Goal: Task Accomplishment & Management: Use online tool/utility

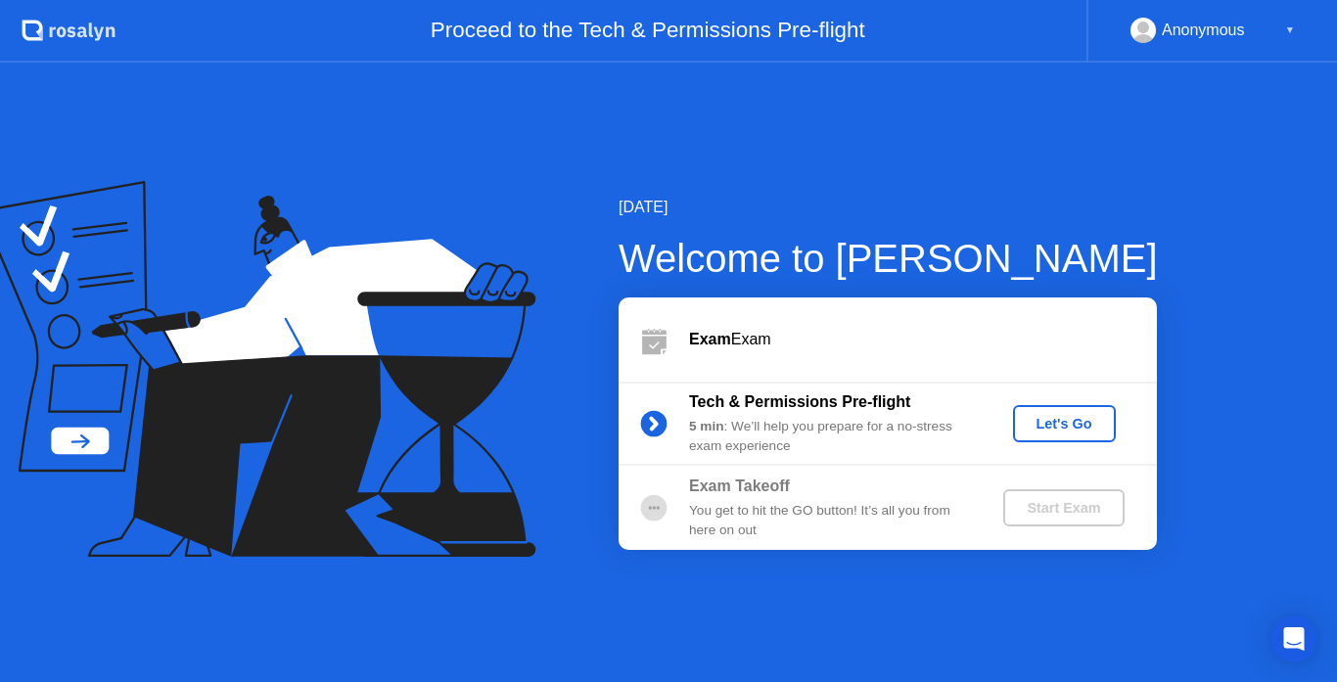
click at [1065, 420] on div "Let's Go" at bounding box center [1064, 424] width 87 height 16
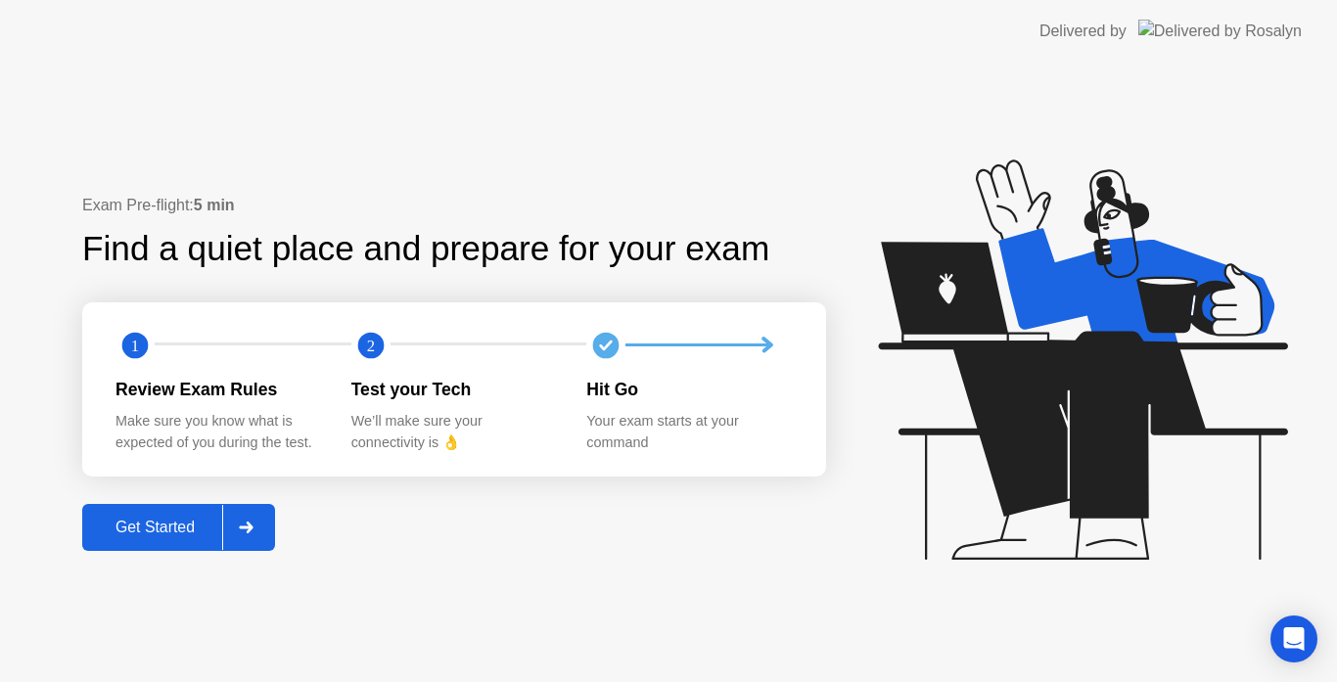
click at [181, 515] on button "Get Started" at bounding box center [178, 527] width 193 height 47
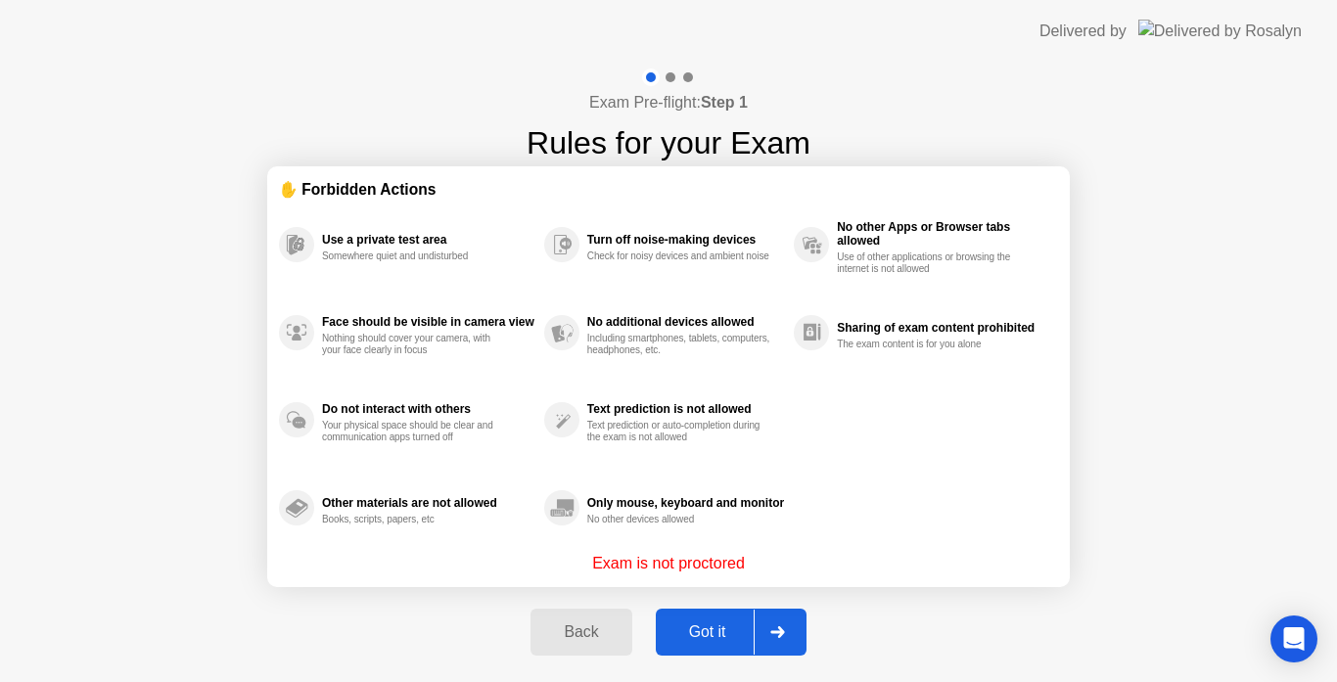
click at [729, 627] on div "Got it" at bounding box center [708, 632] width 92 height 18
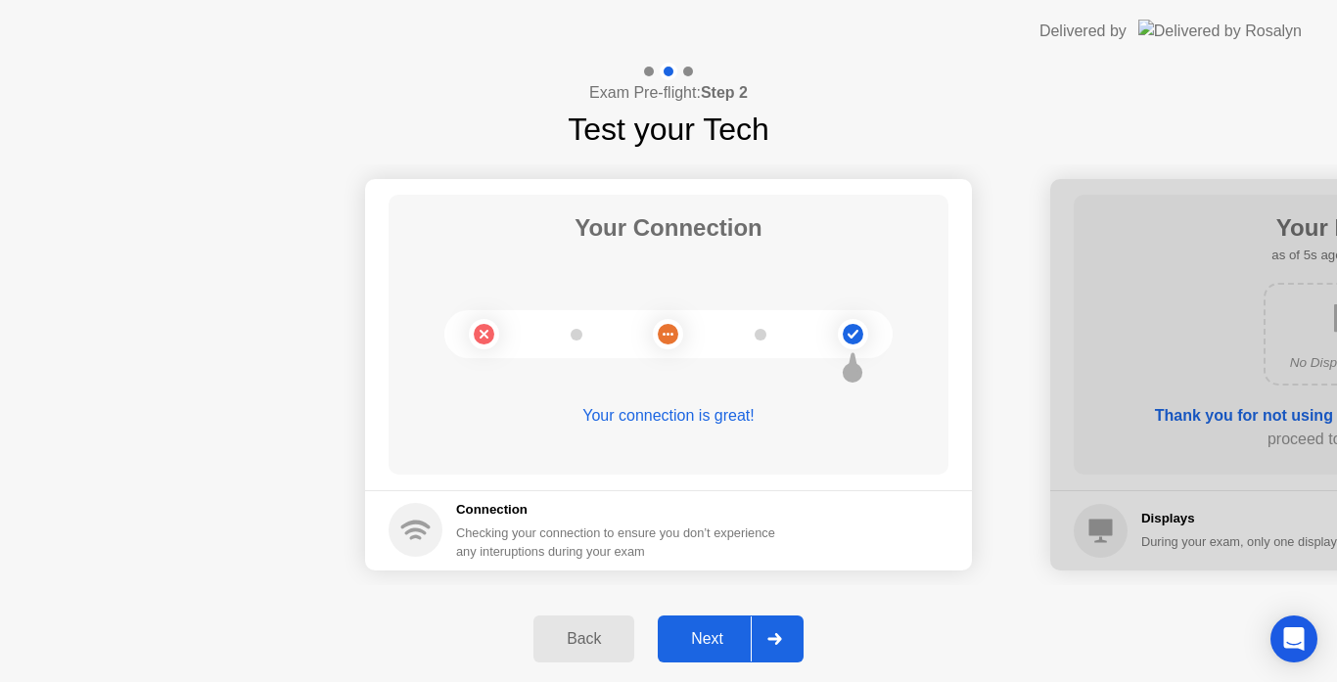
click at [731, 645] on div "Next" at bounding box center [707, 639] width 87 height 18
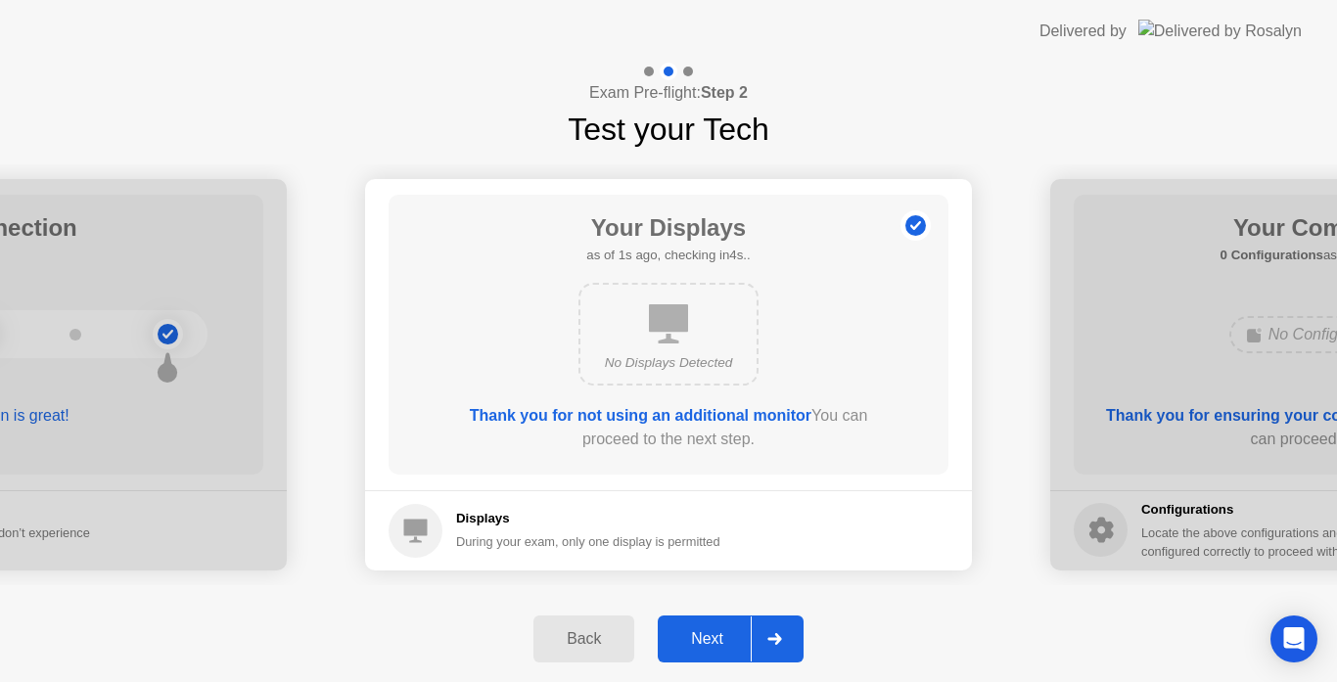
click at [731, 645] on div "Next" at bounding box center [707, 639] width 87 height 18
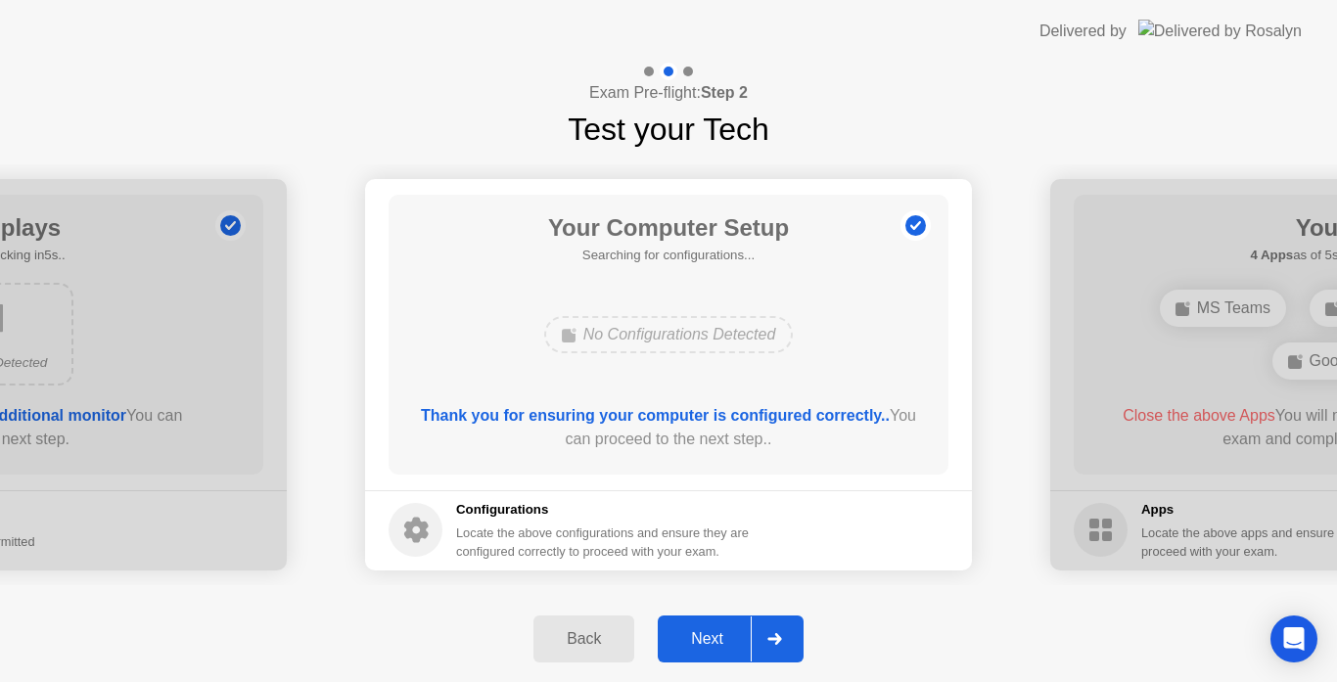
click at [731, 645] on div "Next" at bounding box center [707, 639] width 87 height 18
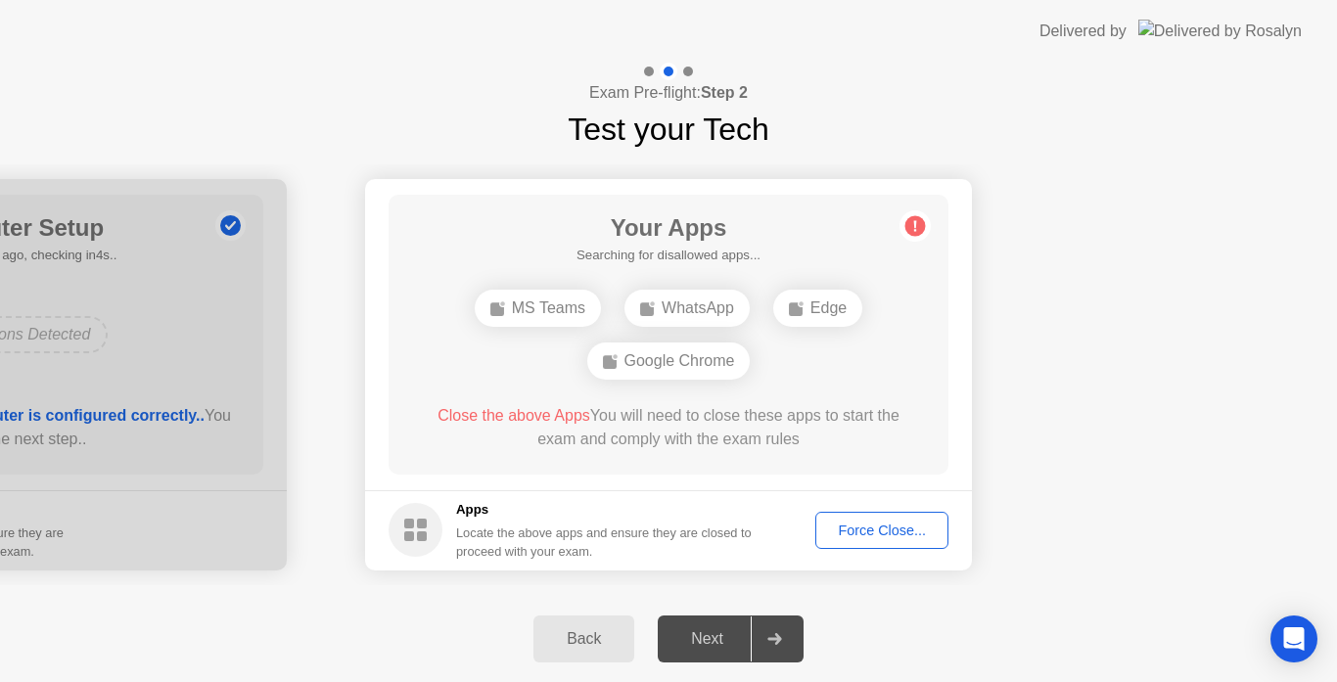
drag, startPoint x: 917, startPoint y: 535, endPoint x: 918, endPoint y: 549, distance: 13.7
click at [918, 549] on footer "Apps Locate the above apps and ensure they are closed to proceed with your exam…" at bounding box center [668, 530] width 607 height 80
click at [911, 517] on button "Force Close..." at bounding box center [881, 530] width 133 height 37
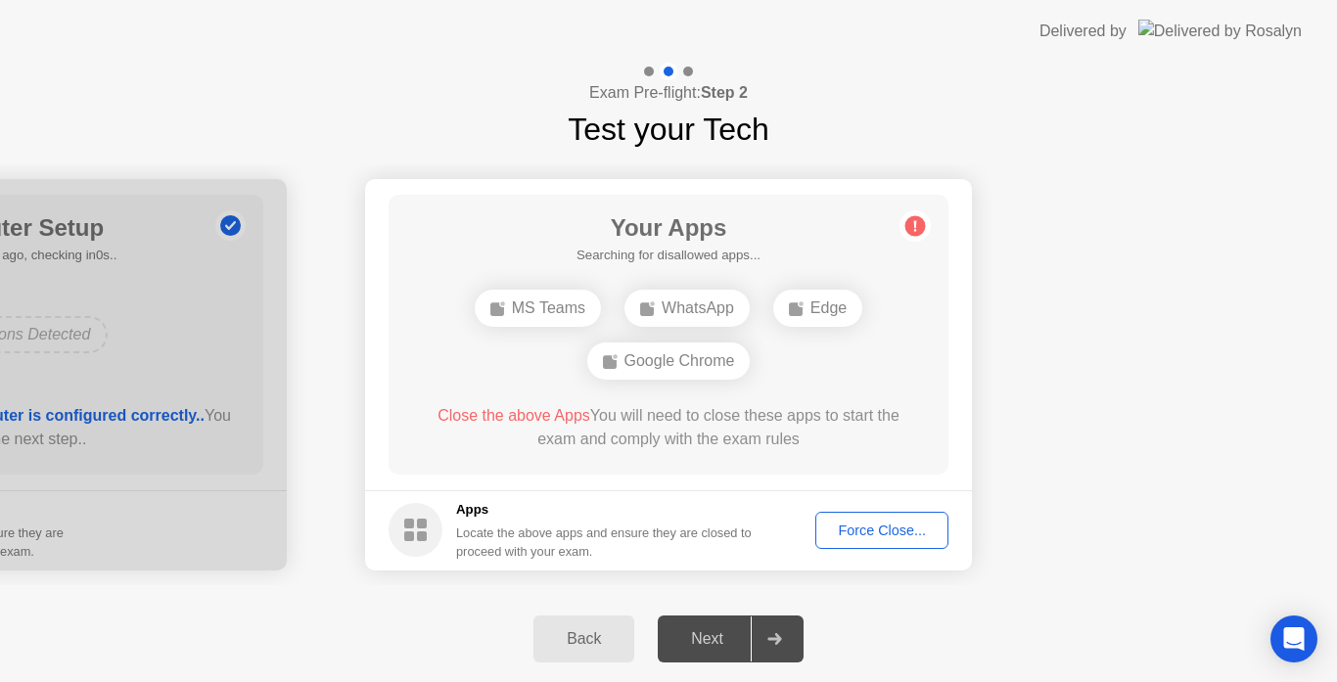
click at [887, 527] on div "Force Close..." at bounding box center [881, 531] width 119 height 16
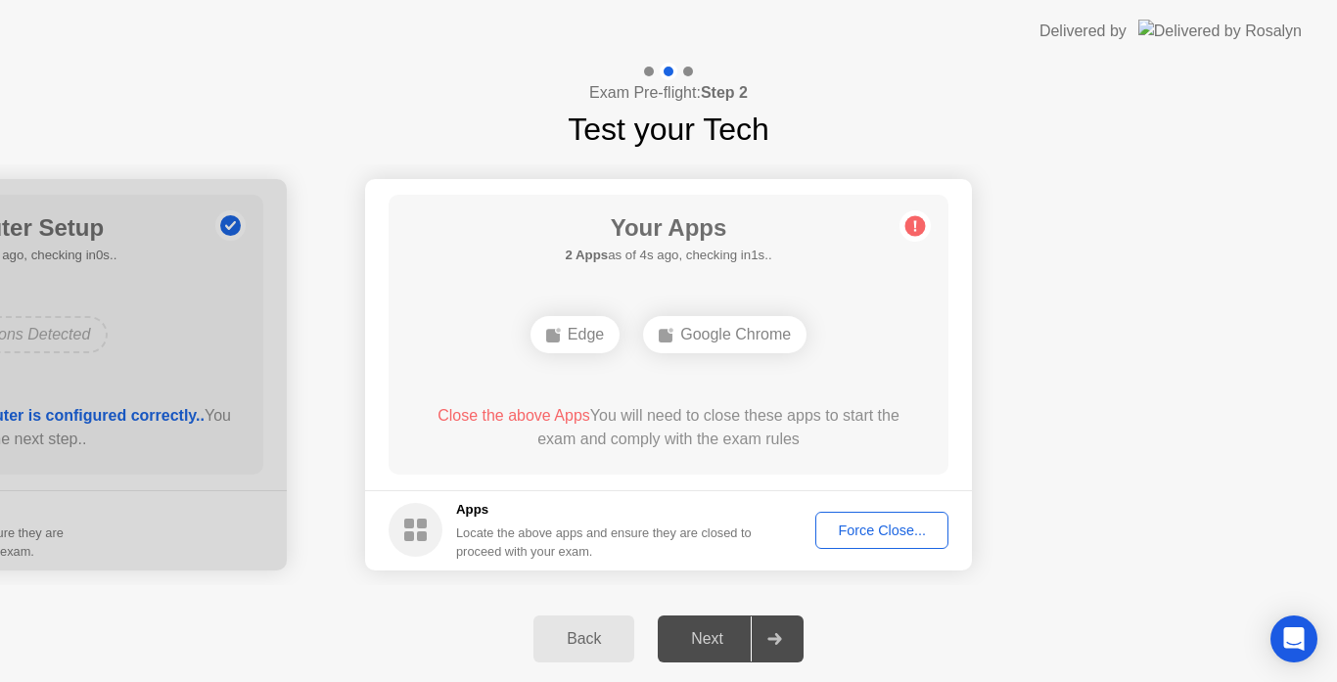
click at [840, 517] on button "Force Close..." at bounding box center [881, 530] width 133 height 37
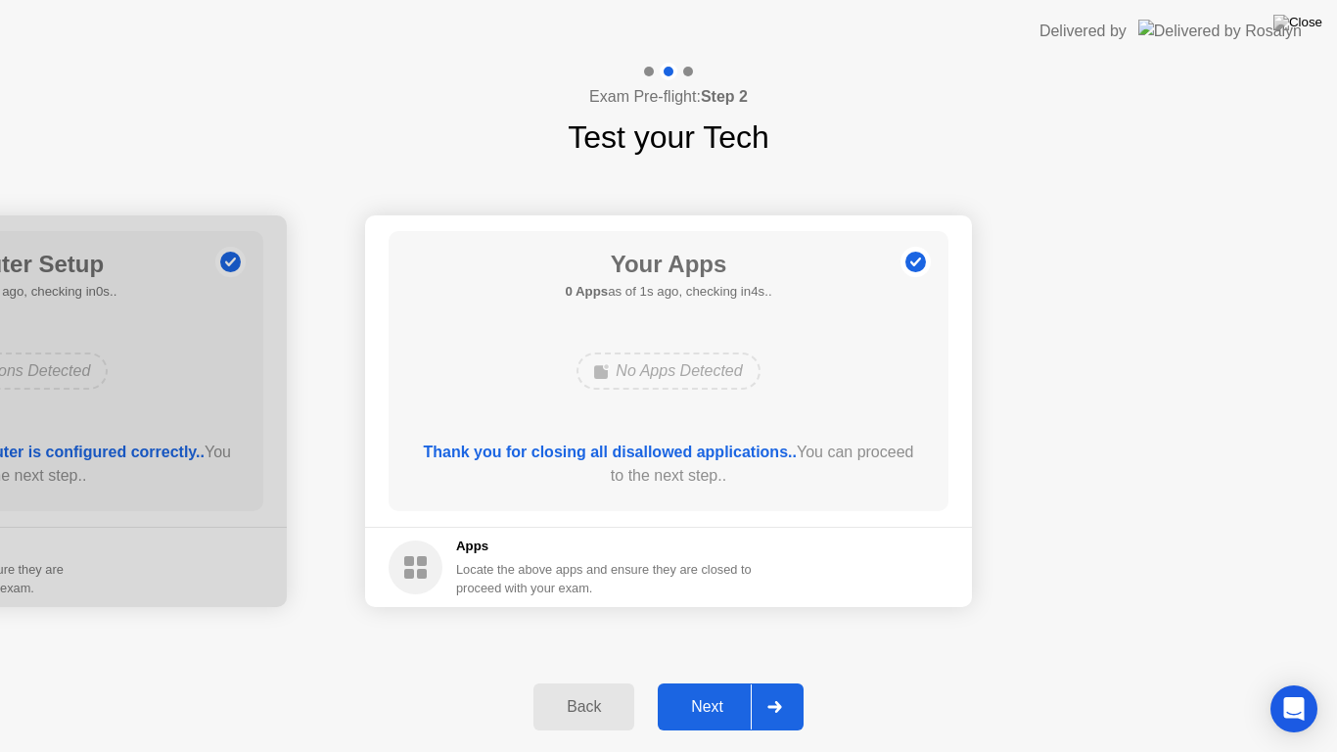
click at [699, 681] on div "Next" at bounding box center [707, 707] width 87 height 18
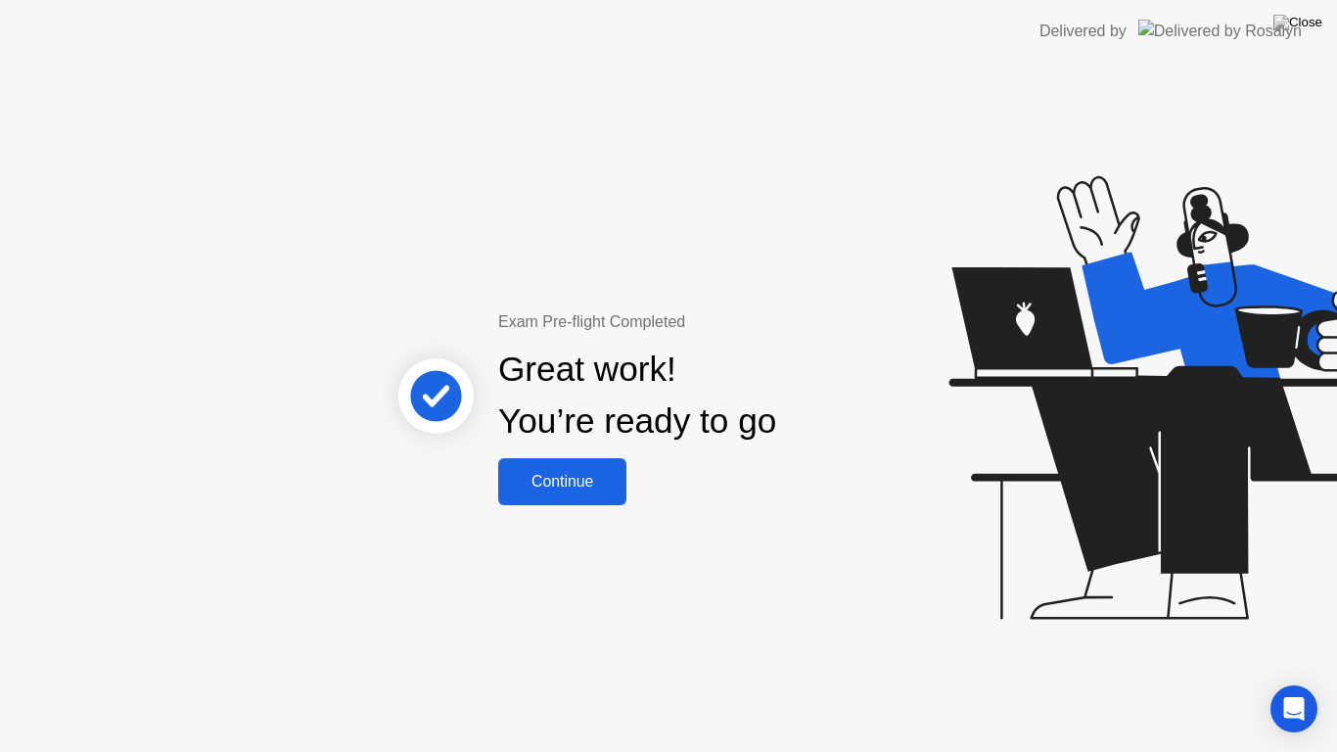
click at [559, 478] on div "Continue" at bounding box center [562, 482] width 116 height 18
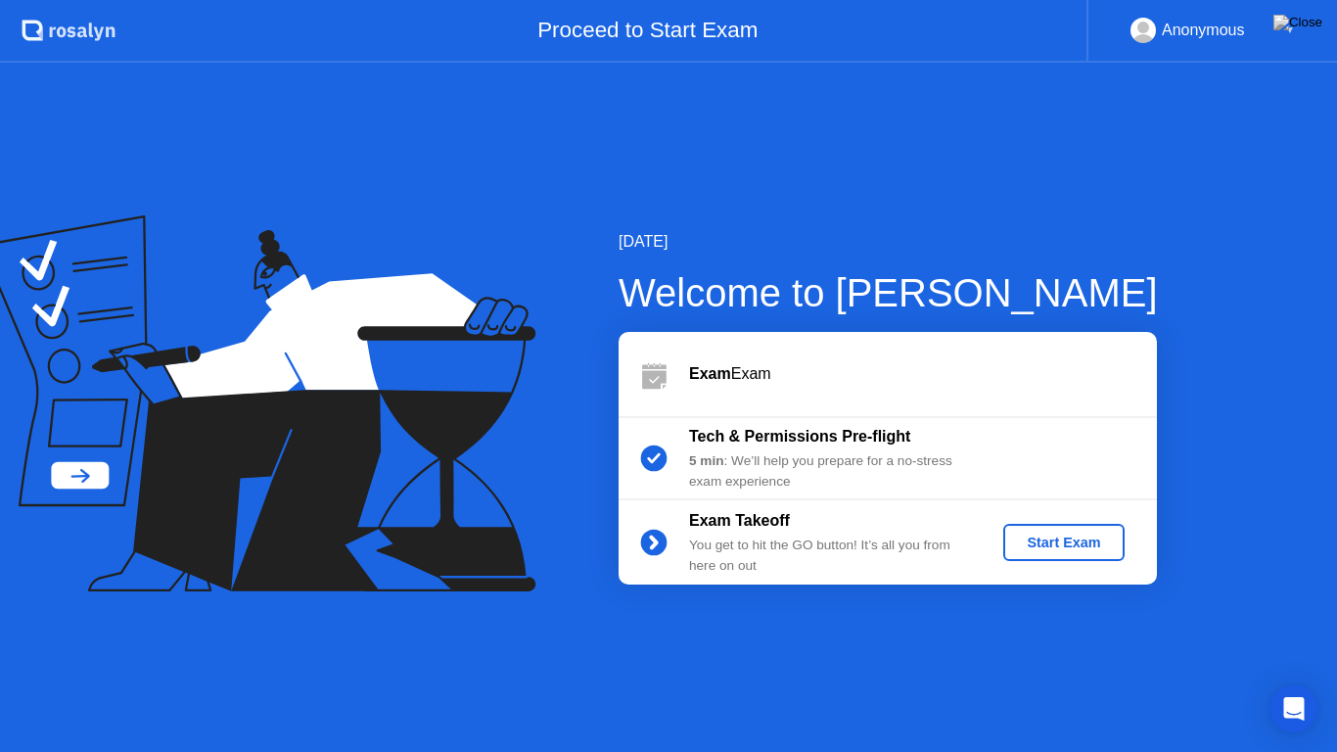
click at [1109, 549] on div "Start Exam" at bounding box center [1063, 542] width 105 height 16
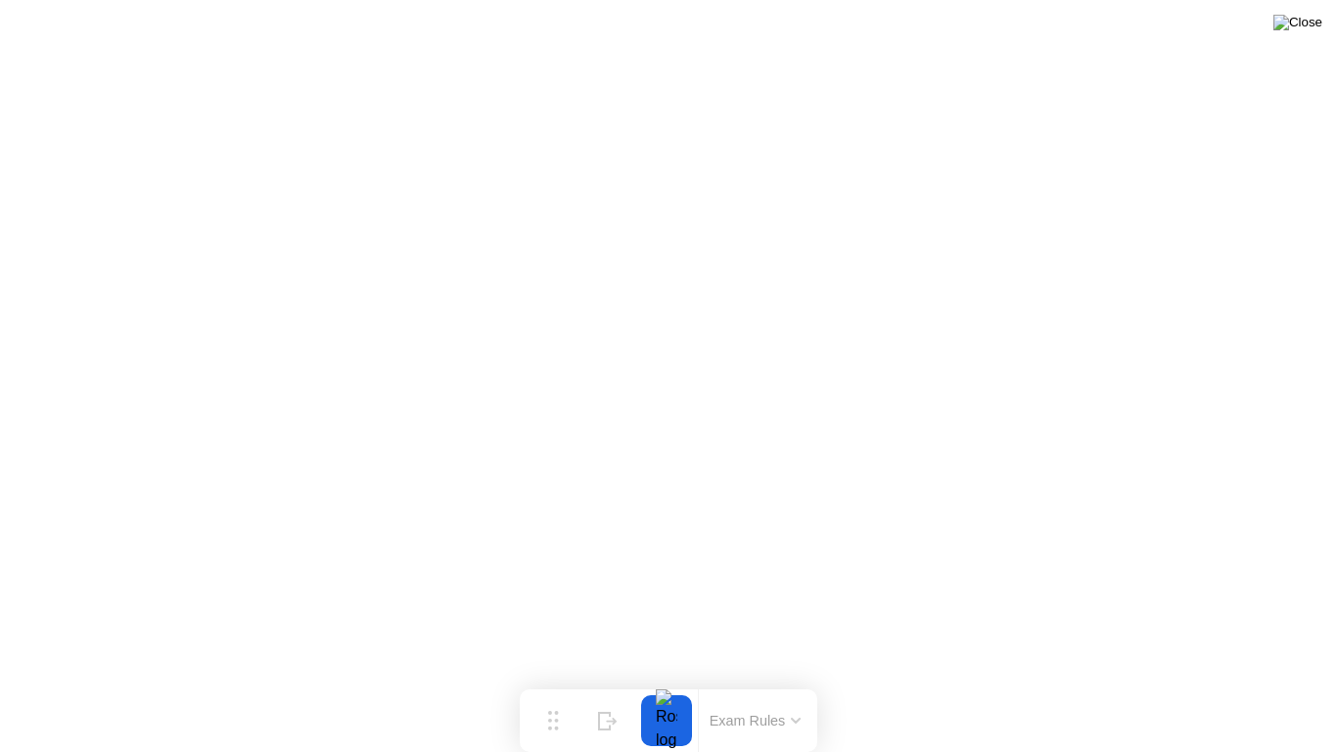
click at [1313, 22] on img at bounding box center [1297, 23] width 49 height 16
